Goal: Check status: Check status

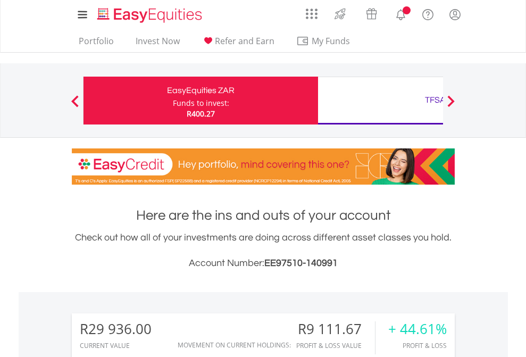
scroll to position [102, 167]
click at [173, 101] on div "Funds to invest:" at bounding box center [201, 103] width 56 height 11
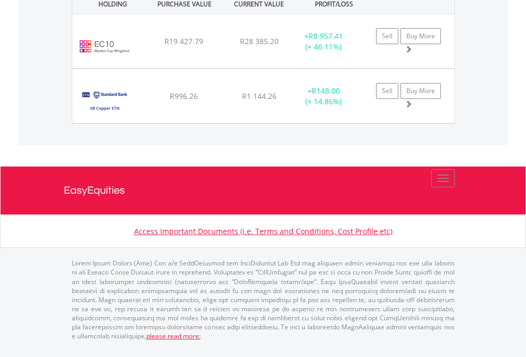
scroll to position [1205, 0]
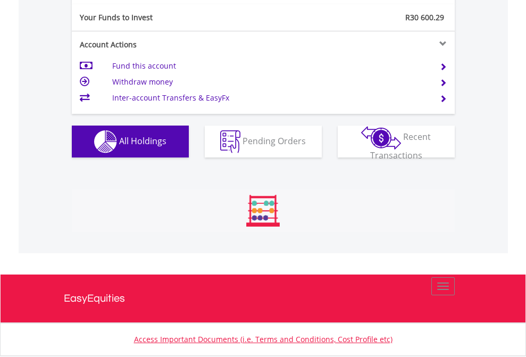
scroll to position [102, 167]
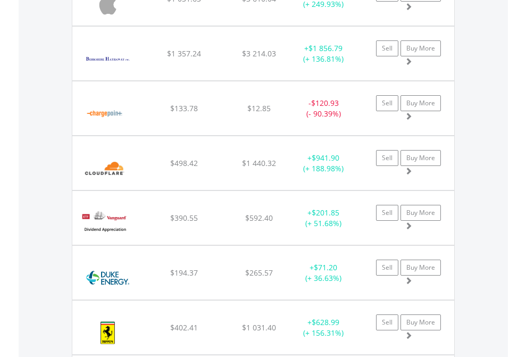
scroll to position [102, 167]
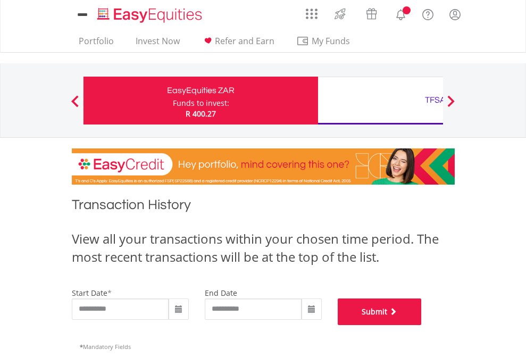
click at [422, 325] on button "Submit" at bounding box center [380, 312] width 84 height 27
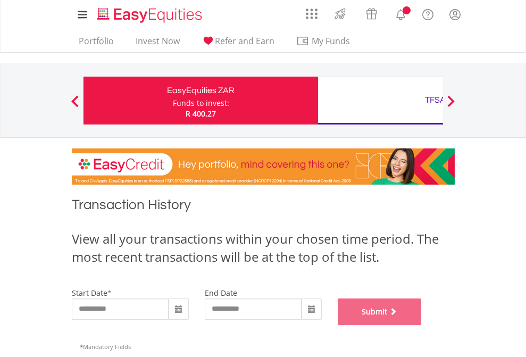
scroll to position [432, 0]
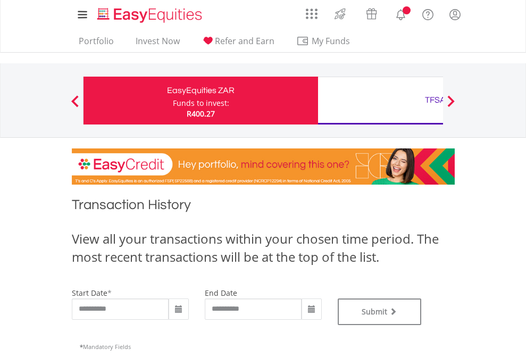
click at [381, 101] on div "TFSA" at bounding box center [436, 100] width 222 height 15
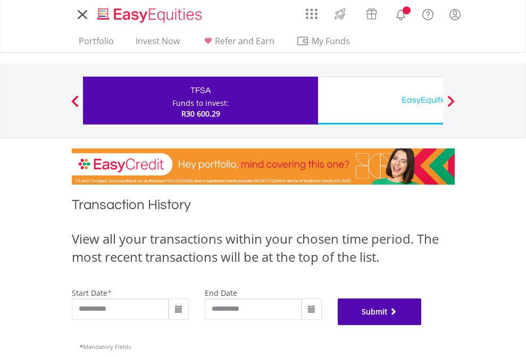
click at [422, 325] on button "Submit" at bounding box center [380, 312] width 84 height 27
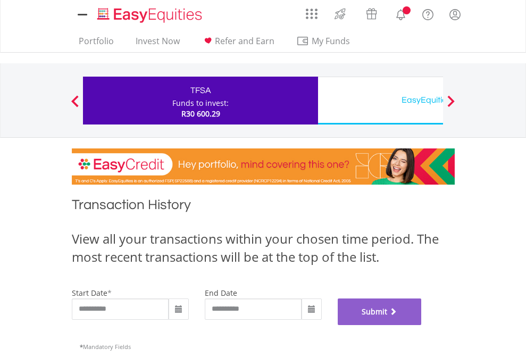
scroll to position [432, 0]
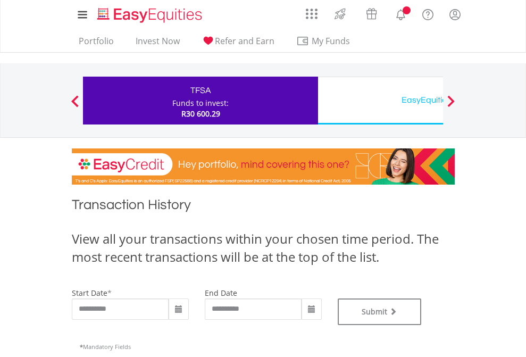
click at [381, 101] on div "EasyEquities USD" at bounding box center [436, 100] width 222 height 15
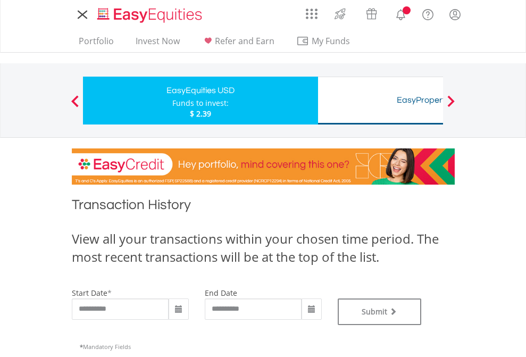
type input "**********"
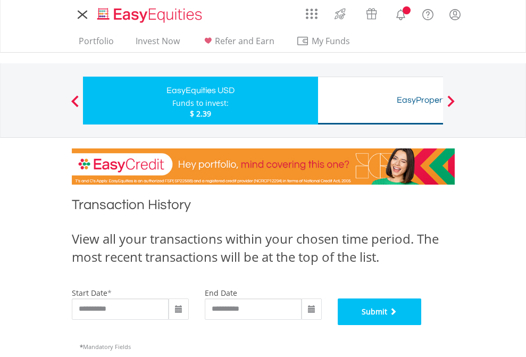
click at [422, 325] on button "Submit" at bounding box center [380, 312] width 84 height 27
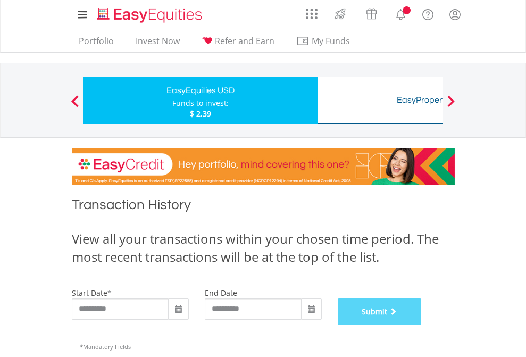
scroll to position [432, 0]
